Goal: Task Accomplishment & Management: Manage account settings

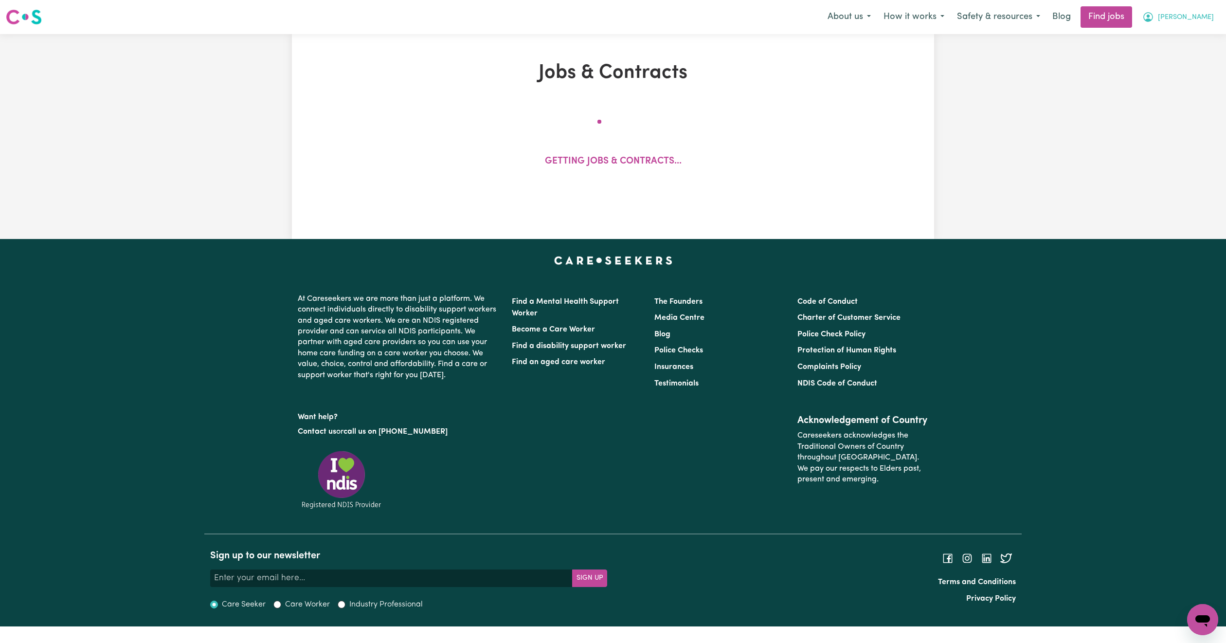
click at [1205, 26] on button "[PERSON_NAME]" at bounding box center [1178, 17] width 84 height 20
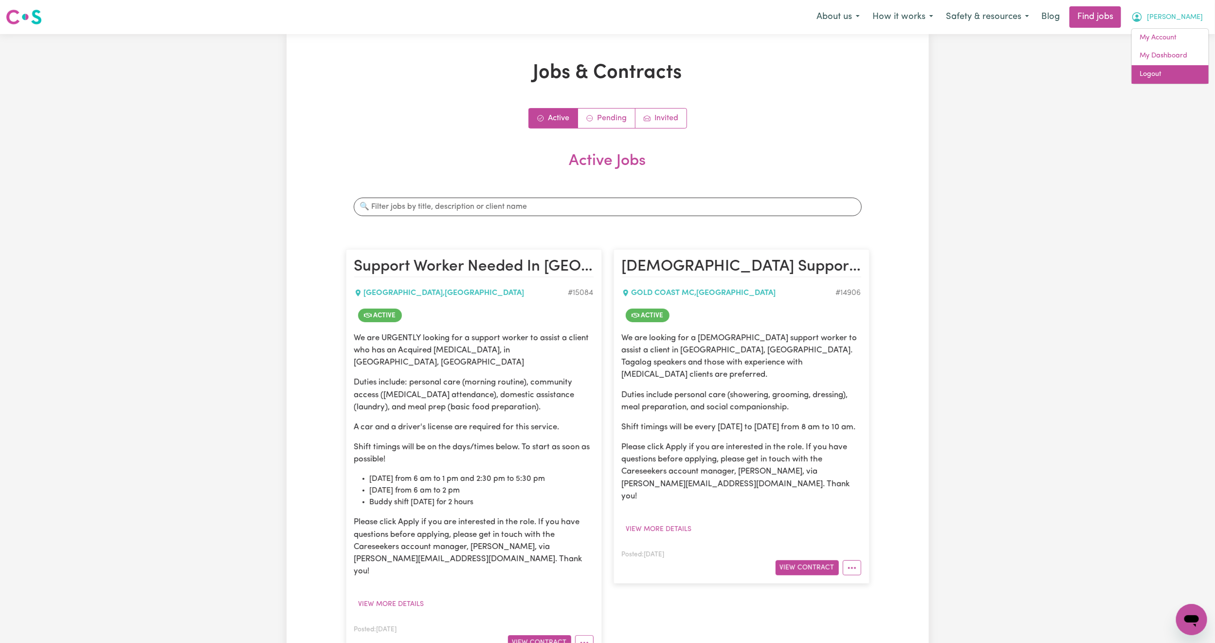
click at [1188, 74] on link "Logout" at bounding box center [1170, 74] width 77 height 18
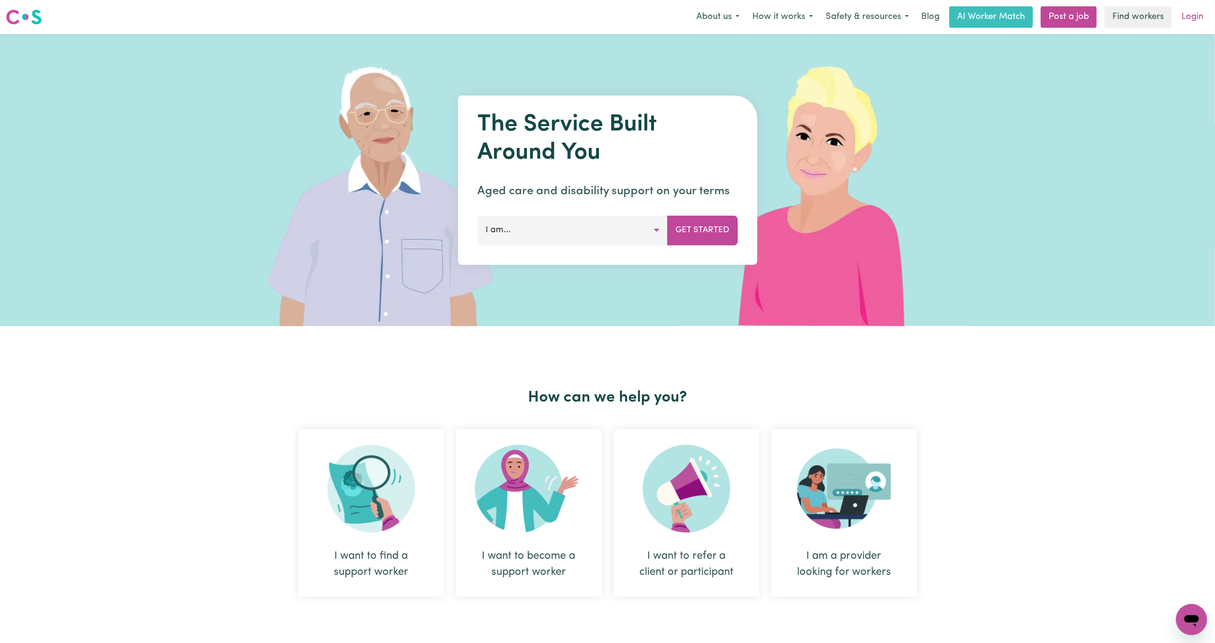
click at [1194, 11] on link "Login" at bounding box center [1193, 16] width 34 height 21
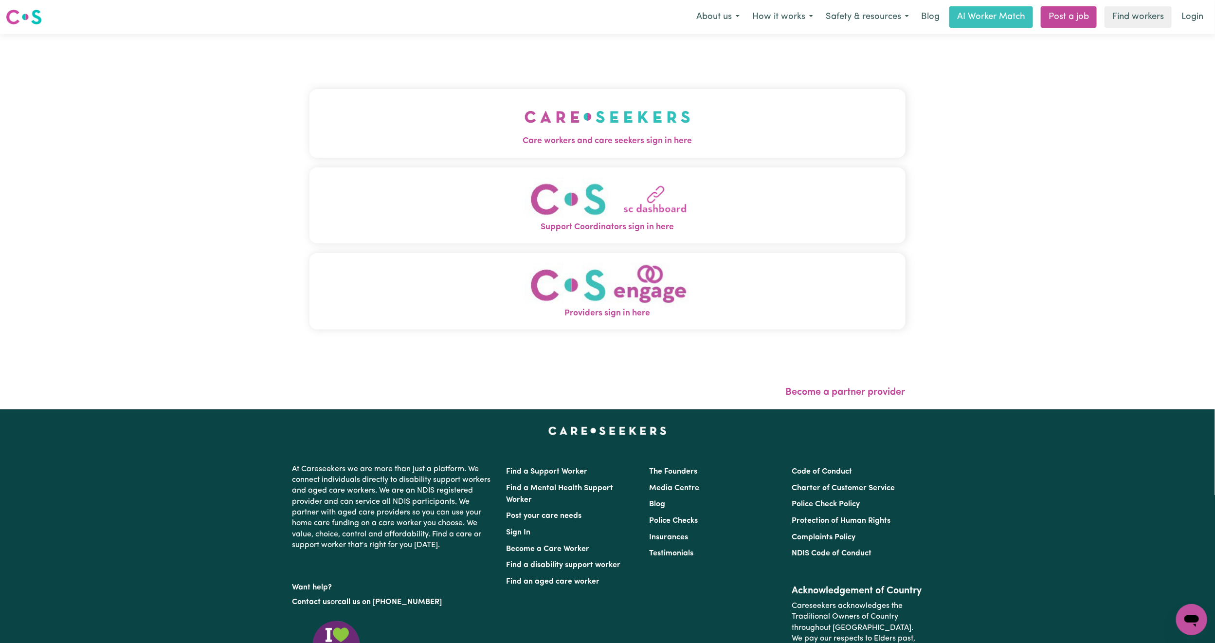
click at [592, 125] on button "Care workers and care seekers sign in here" at bounding box center [607, 123] width 596 height 68
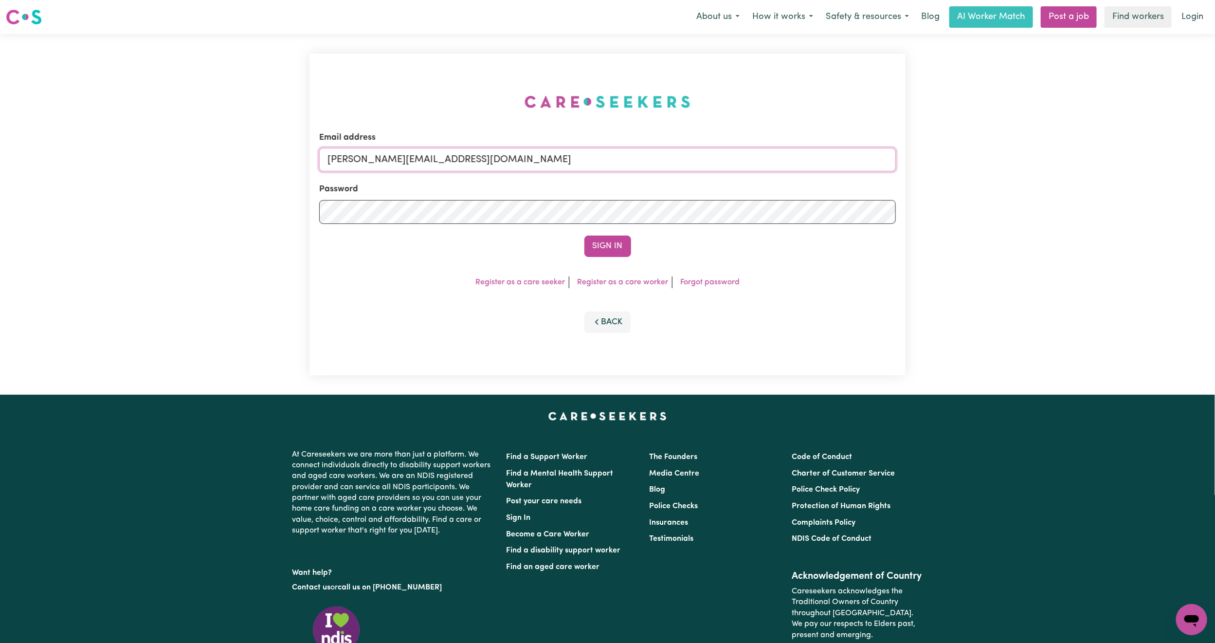
click at [409, 171] on input "[PERSON_NAME][EMAIL_ADDRESS][DOMAIN_NAME]" at bounding box center [607, 159] width 577 height 23
drag, startPoint x: 377, startPoint y: 160, endPoint x: 714, endPoint y: 169, distance: 337.4
click at [714, 169] on input "[EMAIL_ADDRESS][PERSON_NAME][DOMAIN_NAME]" at bounding box center [607, 159] width 577 height 23
type input "[EMAIL_ADDRESS][DOMAIN_NAME]"
click at [620, 243] on button "Sign In" at bounding box center [607, 246] width 47 height 21
